Goal: Task Accomplishment & Management: Manage account settings

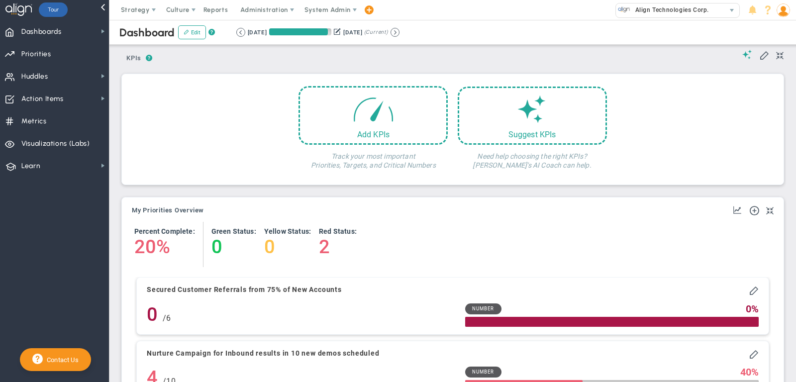
scroll to position [35, 86]
click at [653, 13] on span "Align Technologies Corp." at bounding box center [670, 9] width 79 height 13
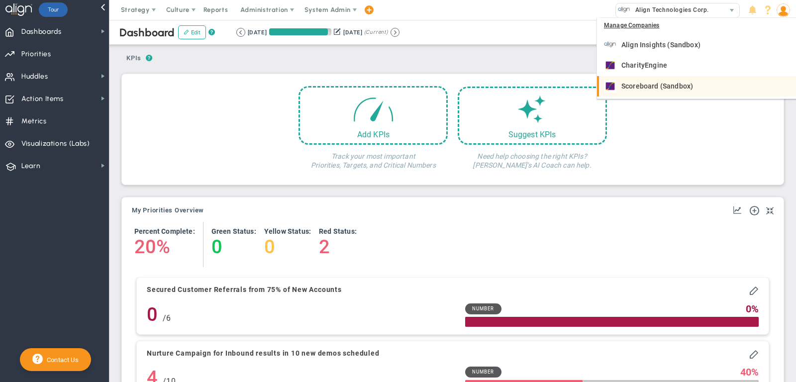
click at [663, 83] on span "Scoreboard (Sandbox)" at bounding box center [658, 86] width 72 height 7
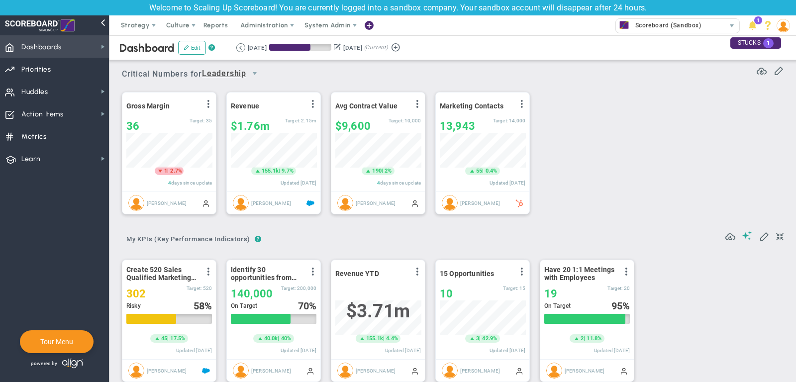
click at [46, 52] on span "Dashboards" at bounding box center [41, 47] width 40 height 21
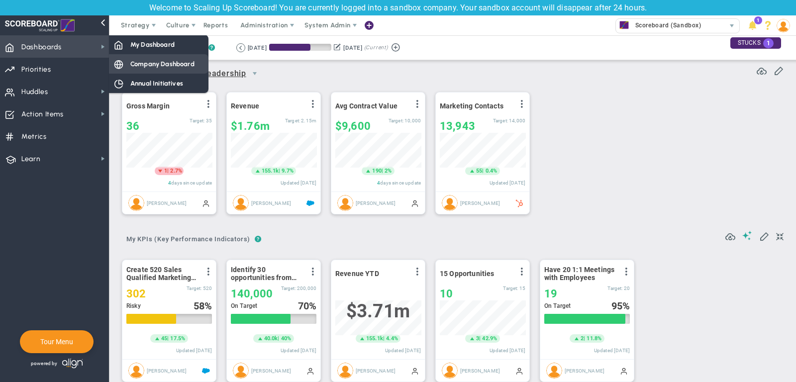
click at [137, 60] on span "Company Dashboard" at bounding box center [162, 63] width 64 height 9
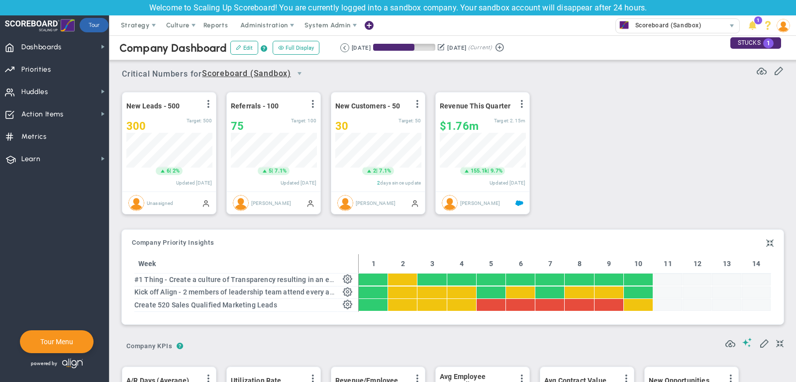
scroll to position [497757, 497706]
click at [124, 22] on span "Strategy" at bounding box center [135, 24] width 29 height 7
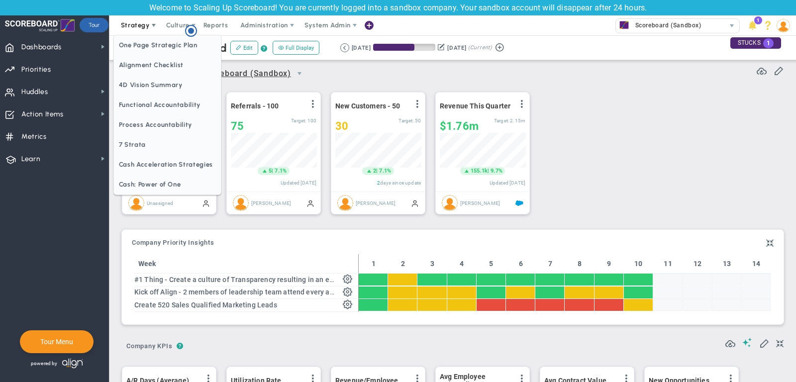
scroll to position [0, 0]
click at [139, 48] on span "One Page Strategic Plan" at bounding box center [167, 45] width 107 height 20
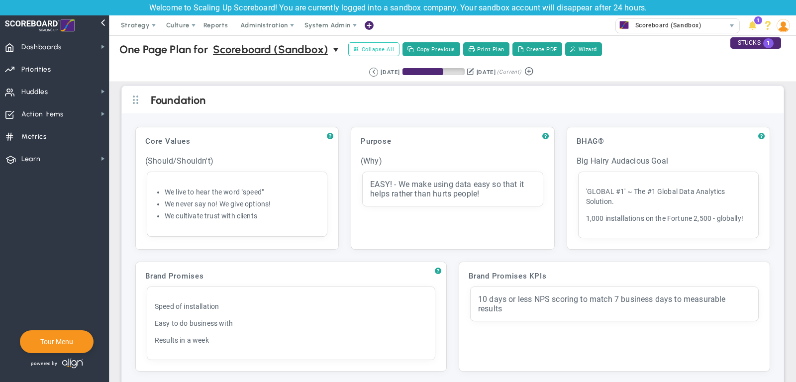
click at [374, 47] on span "Collapse All" at bounding box center [374, 49] width 40 height 9
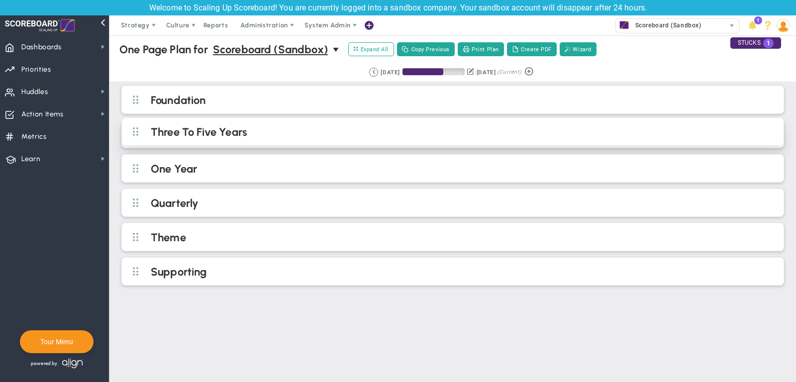
click at [272, 136] on h2 "Three To Five Years" at bounding box center [461, 132] width 621 height 15
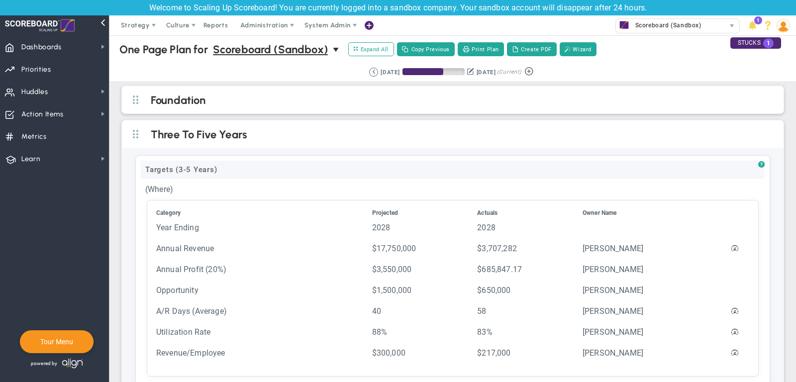
click at [212, 168] on div "Targets (3-5 Years)" at bounding box center [453, 170] width 624 height 18
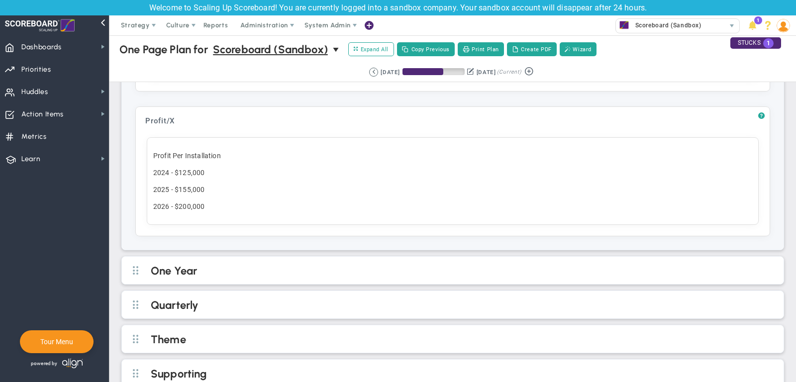
scroll to position [447, 0]
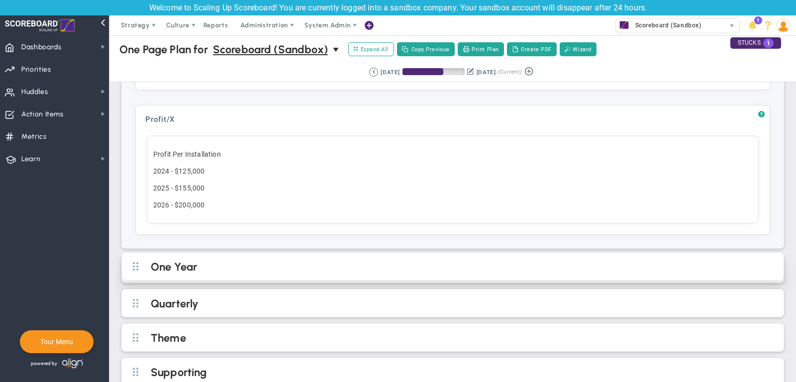
click at [317, 260] on h2 "One Year" at bounding box center [461, 267] width 621 height 15
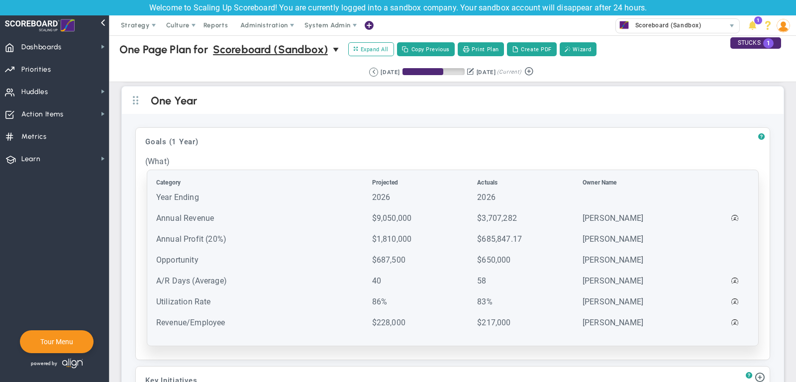
scroll to position [613, 0]
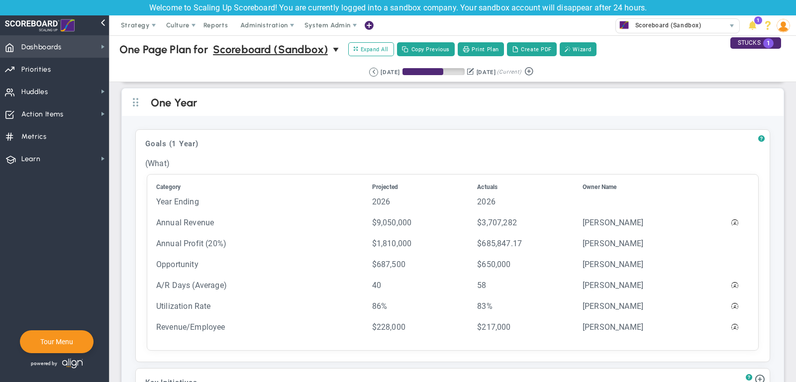
click at [60, 42] on span "Dashboards" at bounding box center [41, 47] width 40 height 21
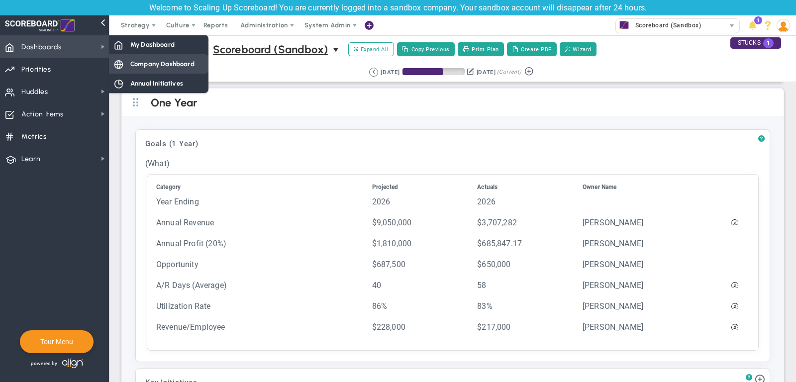
click at [155, 58] on div "Company Dashboard" at bounding box center [159, 63] width 100 height 19
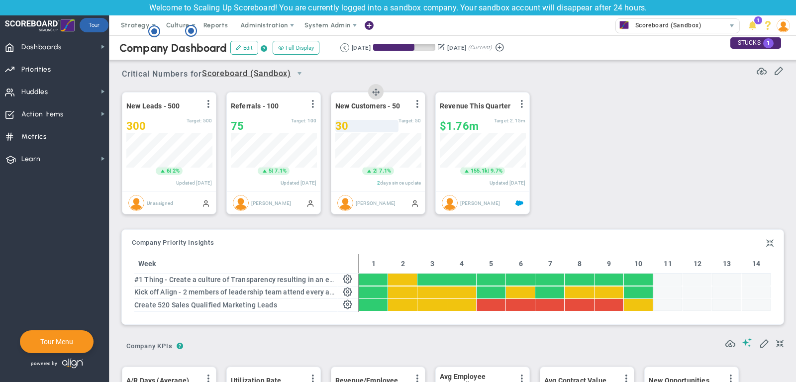
click at [363, 126] on div "30" at bounding box center [367, 126] width 63 height 12
type input "32"
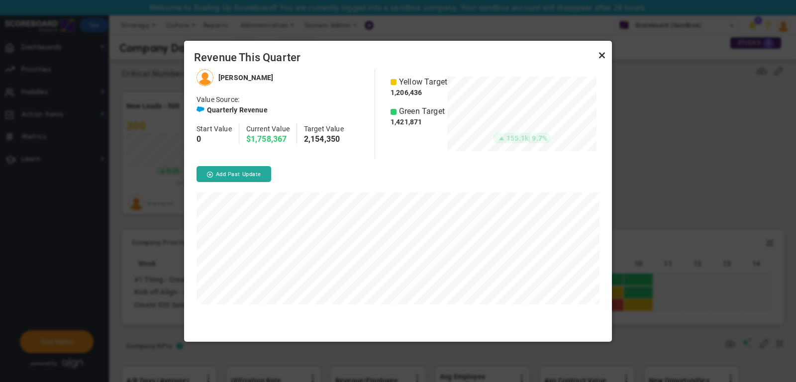
click at [600, 53] on link "Close" at bounding box center [602, 56] width 12 height 12
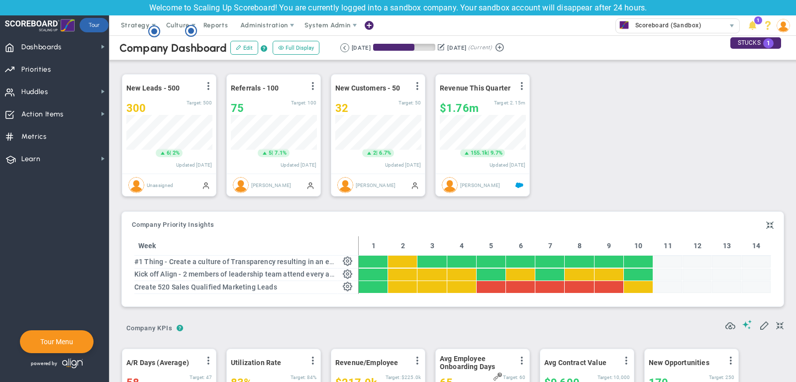
scroll to position [16, 0]
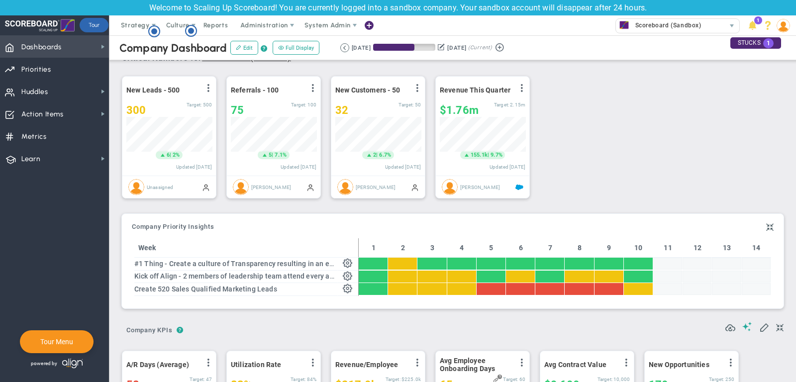
click at [58, 41] on span "Dashboards" at bounding box center [41, 47] width 40 height 21
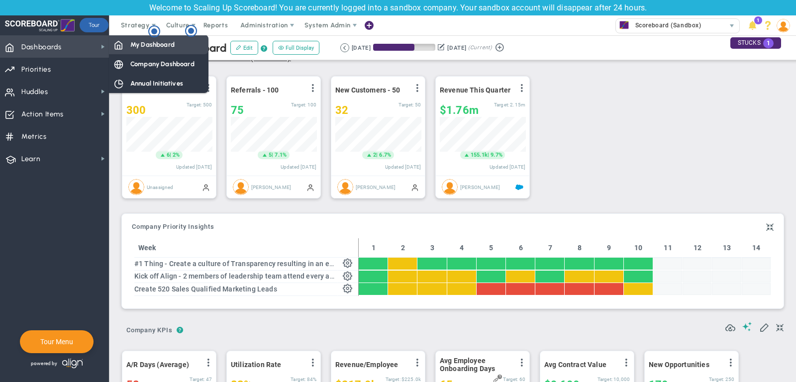
click at [114, 45] on span at bounding box center [118, 44] width 9 height 9
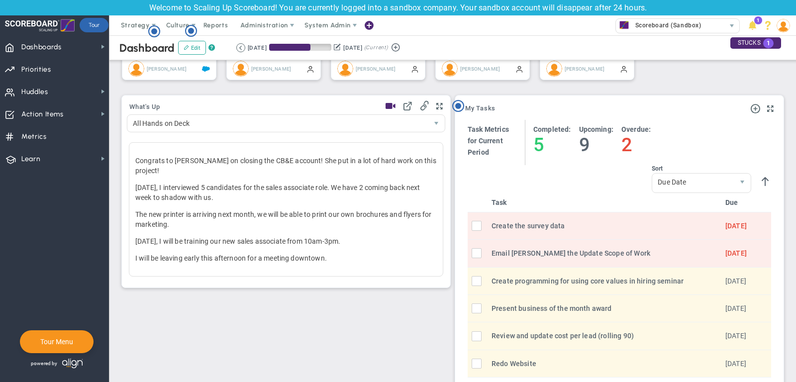
scroll to position [318, 0]
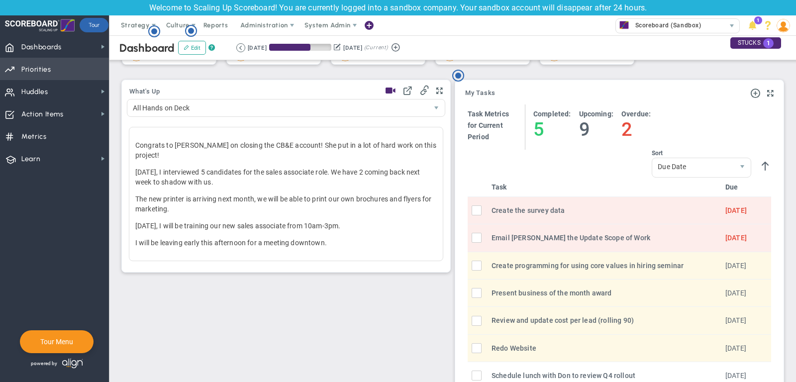
click at [49, 65] on span "Priorities" at bounding box center [36, 69] width 30 height 21
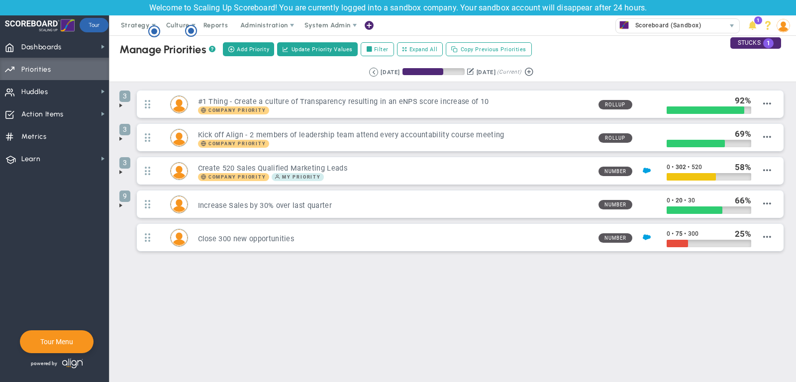
click at [124, 103] on span at bounding box center [121, 106] width 8 height 8
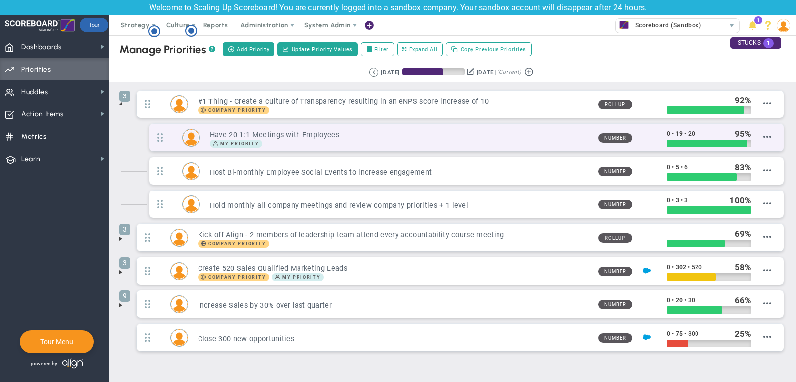
click at [537, 140] on div "My Priority" at bounding box center [400, 144] width 381 height 8
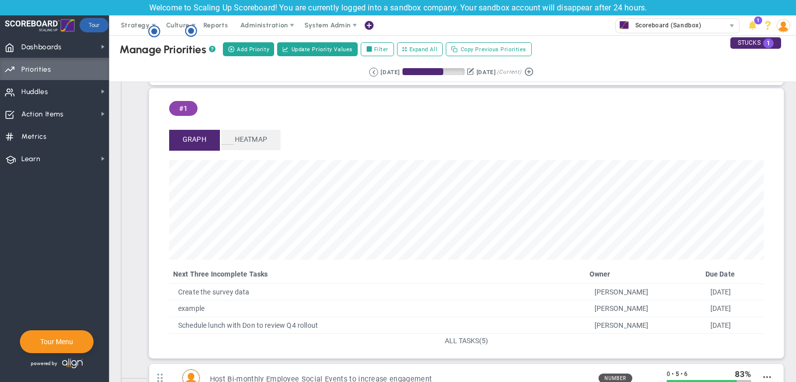
scroll to position [65, 0]
click at [468, 341] on span "ALL TASKS" at bounding box center [462, 342] width 34 height 8
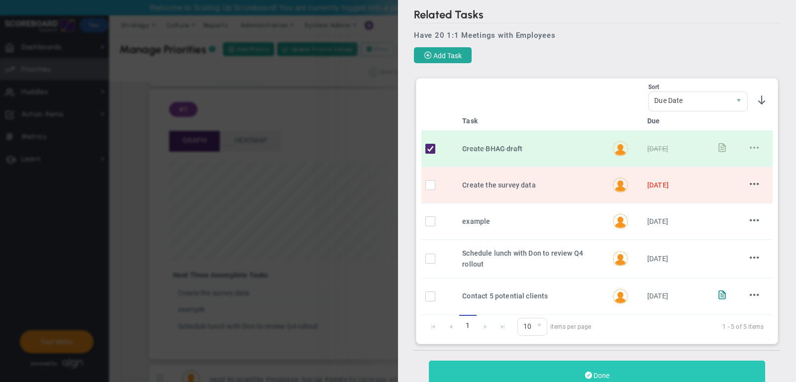
click at [589, 365] on button "Done" at bounding box center [597, 375] width 337 height 29
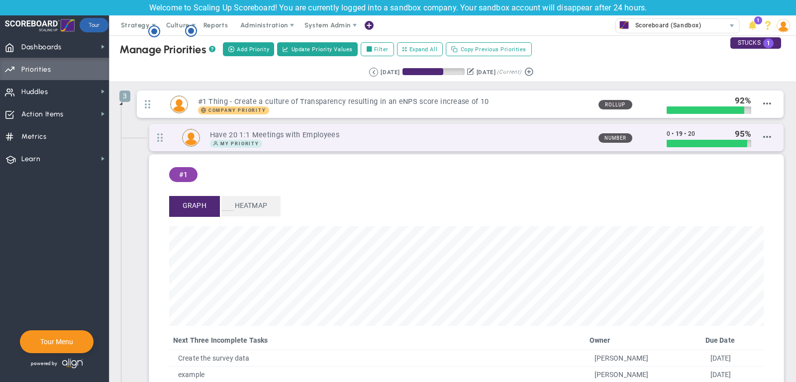
click at [350, 131] on h3 "Have 20 1:1 Meetings with Employees" at bounding box center [400, 134] width 381 height 9
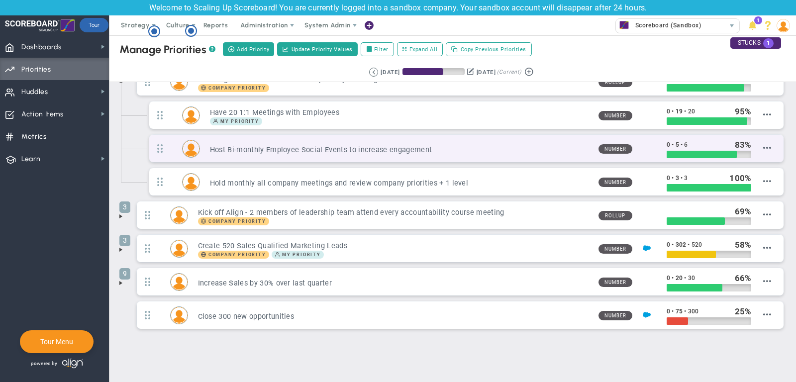
scroll to position [27, 0]
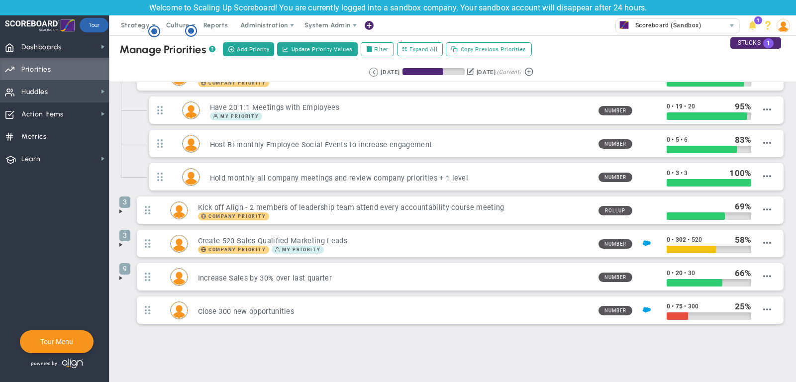
click at [68, 90] on span "Huddles Huddles" at bounding box center [54, 91] width 109 height 22
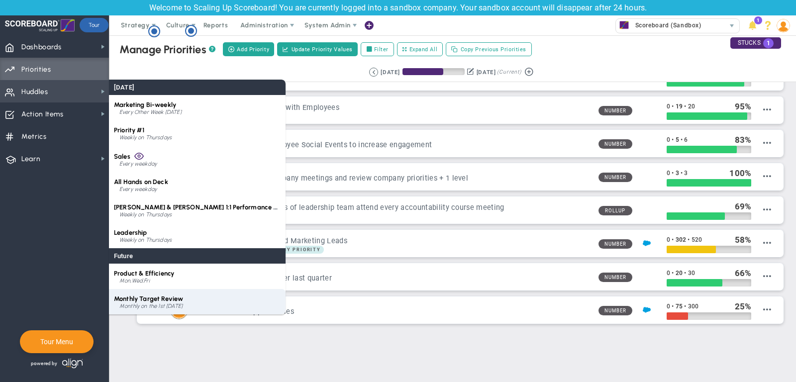
click at [158, 297] on span "Monthly Target Review" at bounding box center [148, 298] width 69 height 7
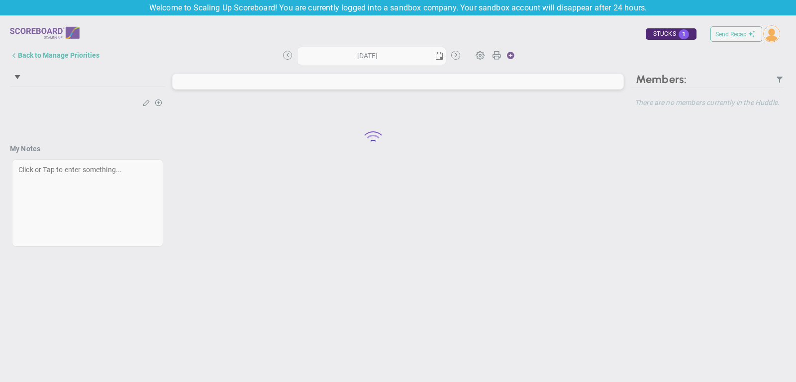
type input "[DATE]"
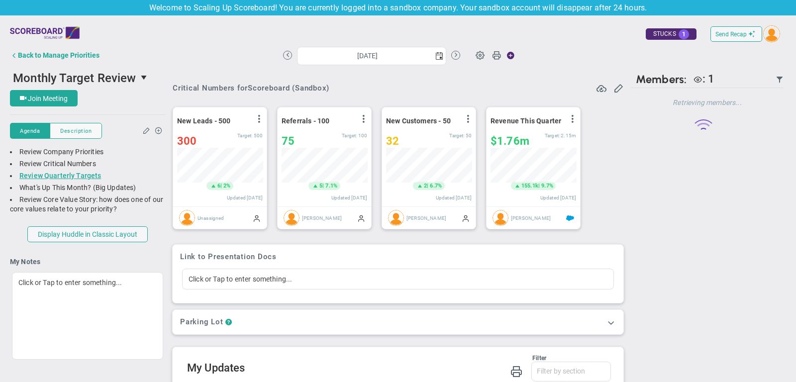
scroll to position [35, 86]
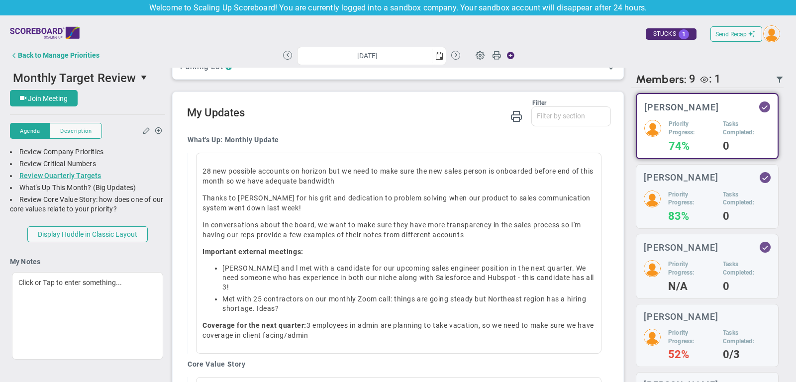
scroll to position [254, 0]
click at [439, 56] on span "select" at bounding box center [440, 56] width 8 height 8
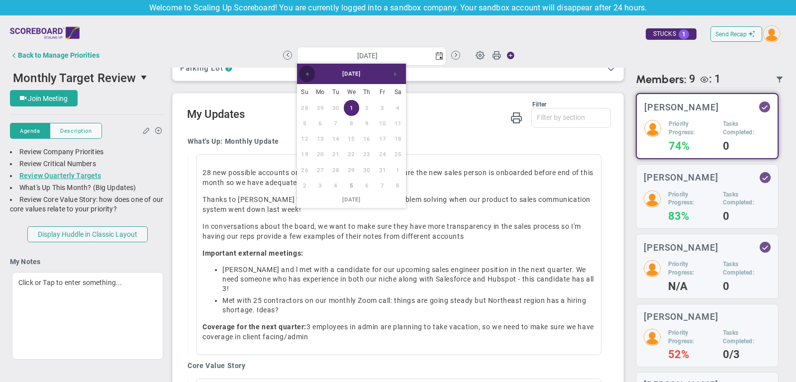
click at [309, 76] on span "Previous" at bounding box center [307, 74] width 8 height 8
click at [454, 111] on h2 "My Updates" at bounding box center [399, 115] width 424 height 14
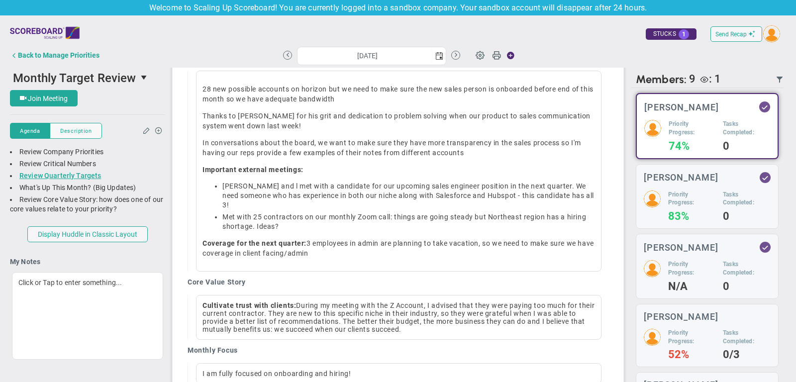
scroll to position [347, 0]
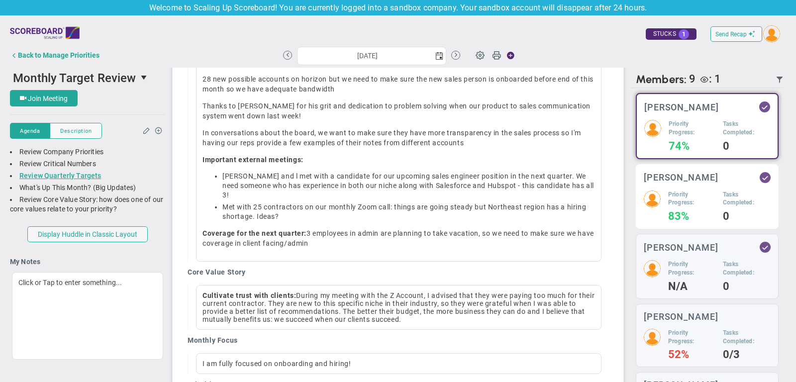
click at [707, 201] on h5 "Priority Progress:" at bounding box center [692, 199] width 47 height 17
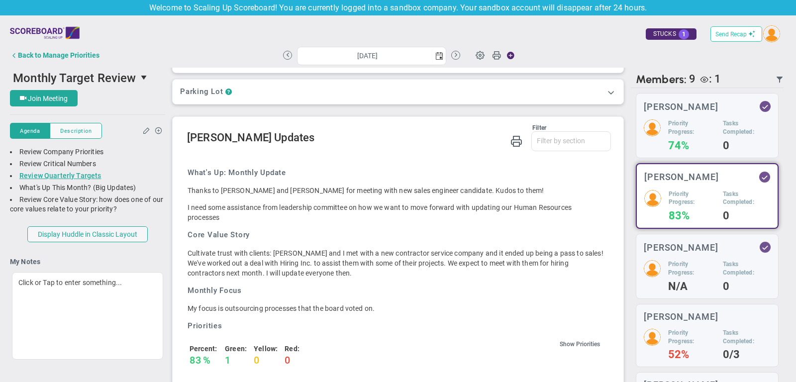
click at [733, 34] on span "Send Recap" at bounding box center [731, 34] width 31 height 7
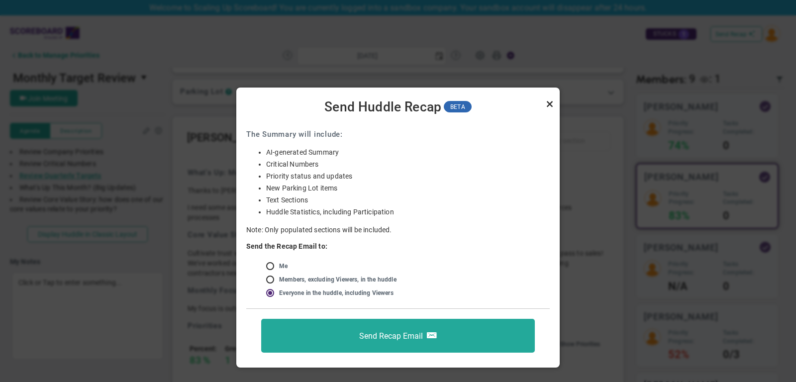
click at [551, 102] on link "Close" at bounding box center [550, 104] width 12 height 12
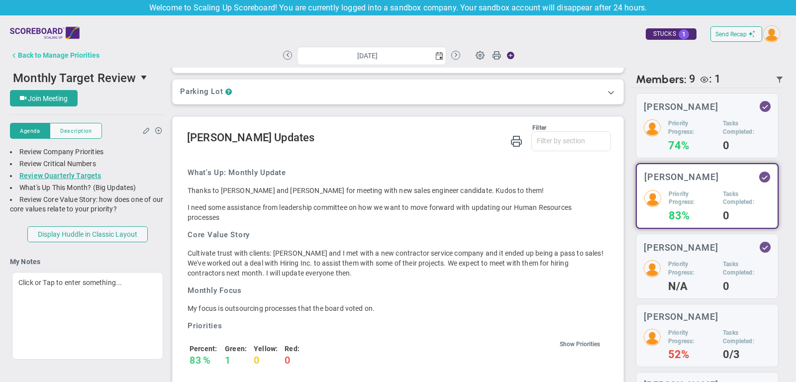
click at [65, 55] on div "Back to Manage Priorities" at bounding box center [59, 55] width 82 height 8
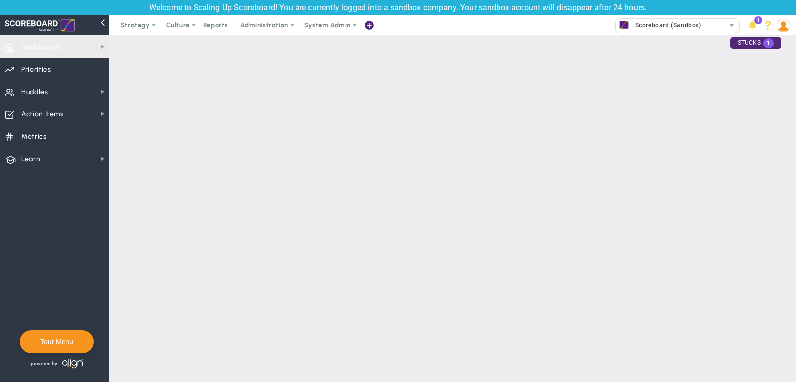
checkbox input "false"
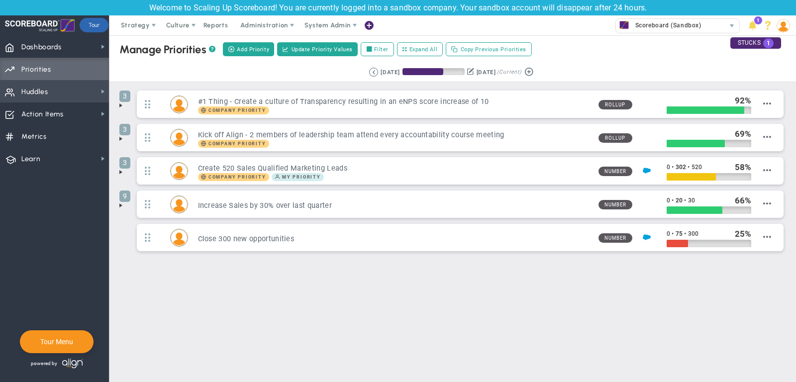
click at [67, 96] on span "Huddles Huddles" at bounding box center [54, 91] width 109 height 22
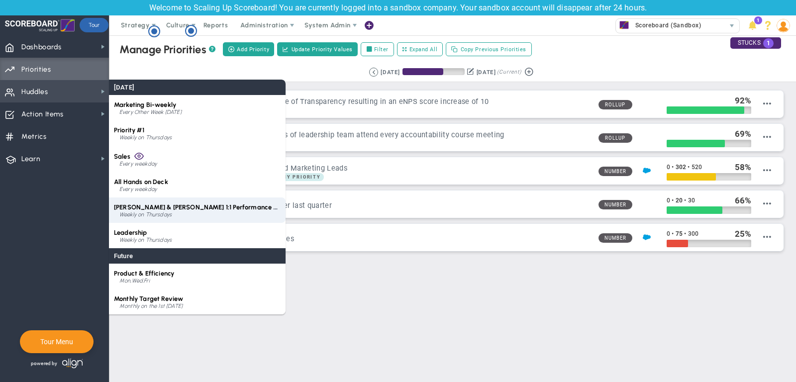
click at [176, 208] on span "[PERSON_NAME] & [PERSON_NAME] 1:1 Performance Review" at bounding box center [204, 207] width 181 height 7
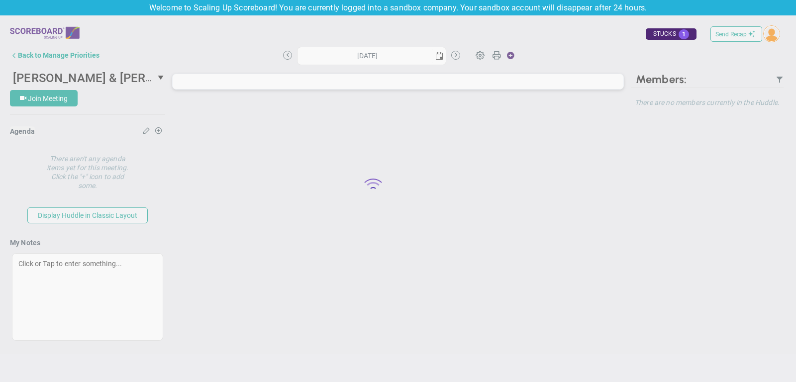
type input "[DATE]"
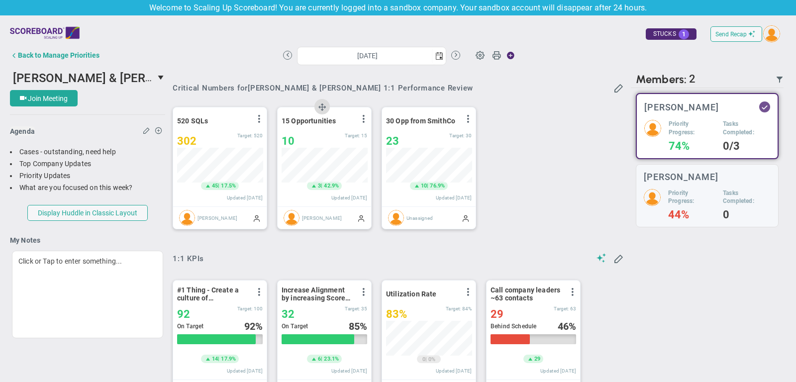
scroll to position [35, 86]
click at [84, 60] on button "Back to Manage Priorities" at bounding box center [55, 55] width 90 height 20
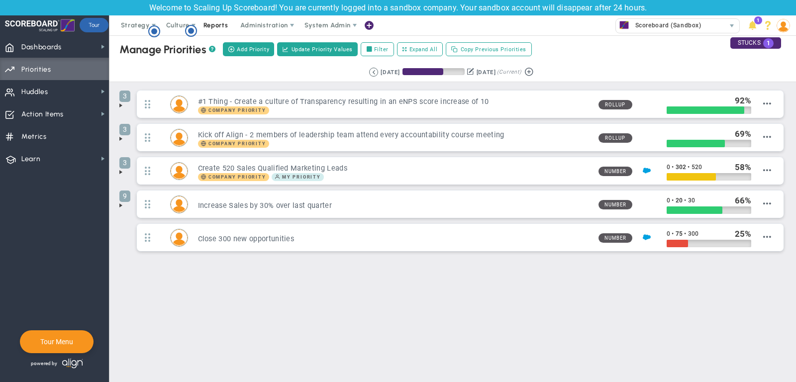
click at [212, 27] on span "Reports" at bounding box center [216, 25] width 35 height 20
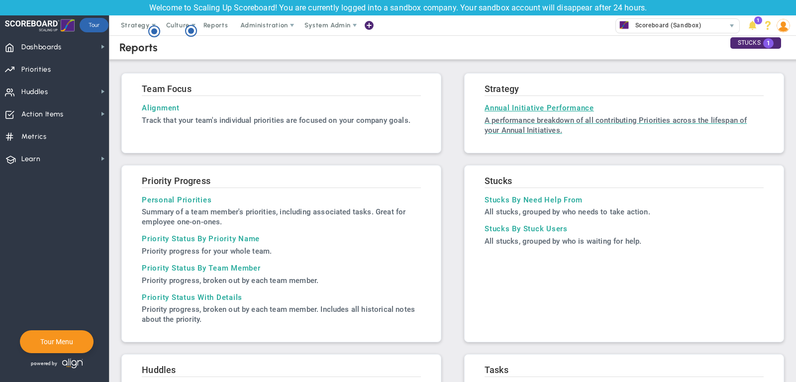
click at [511, 113] on link "Annual Initiative Performance A performance breakdown of all contributing Prior…" at bounding box center [624, 120] width 279 height 32
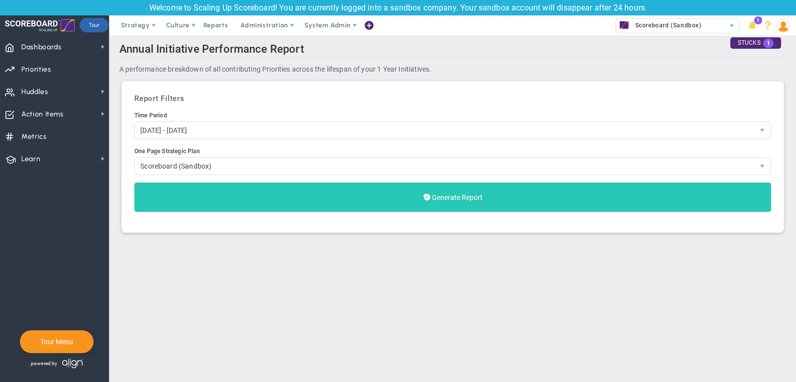
click at [479, 203] on button "Generate Report" at bounding box center [452, 197] width 637 height 29
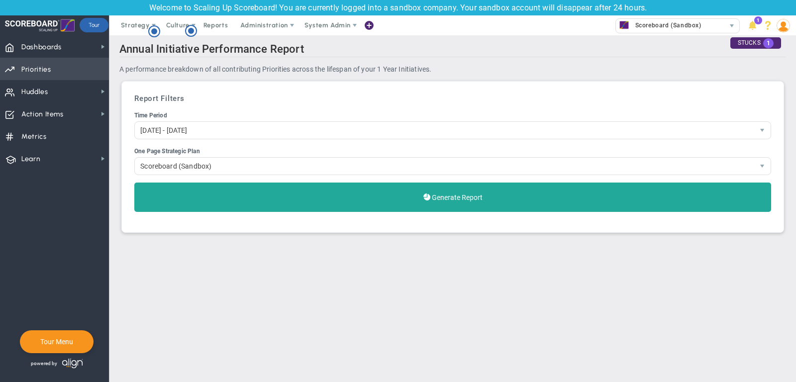
click at [76, 68] on span "Priorities Projects OKR Tree Priorities Projects OKRs" at bounding box center [54, 69] width 109 height 22
